Goal: Go to known website: Access a specific website the user already knows

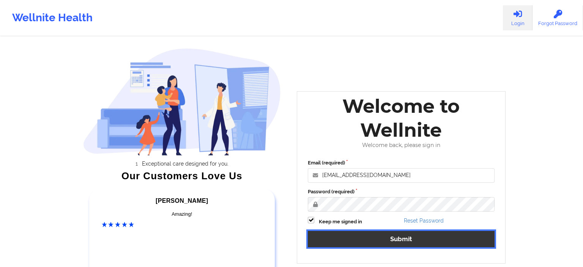
click at [393, 243] on button "Submit" at bounding box center [401, 239] width 187 height 16
